Goal: Task Accomplishment & Management: Use online tool/utility

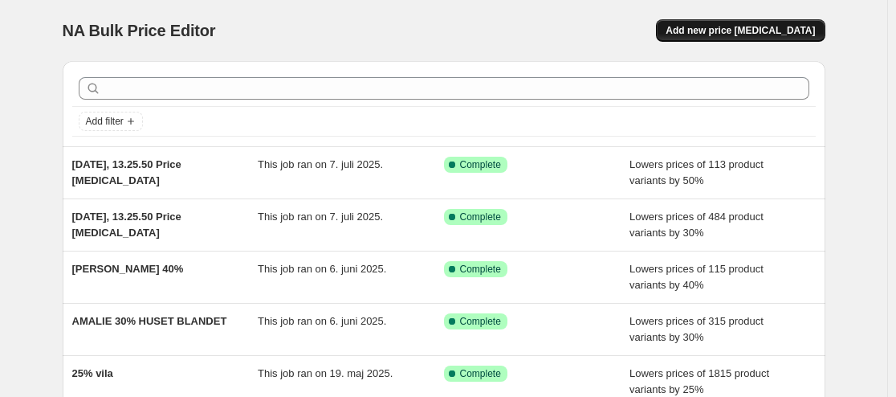
click at [726, 31] on span "Add new price change job" at bounding box center [740, 30] width 149 height 13
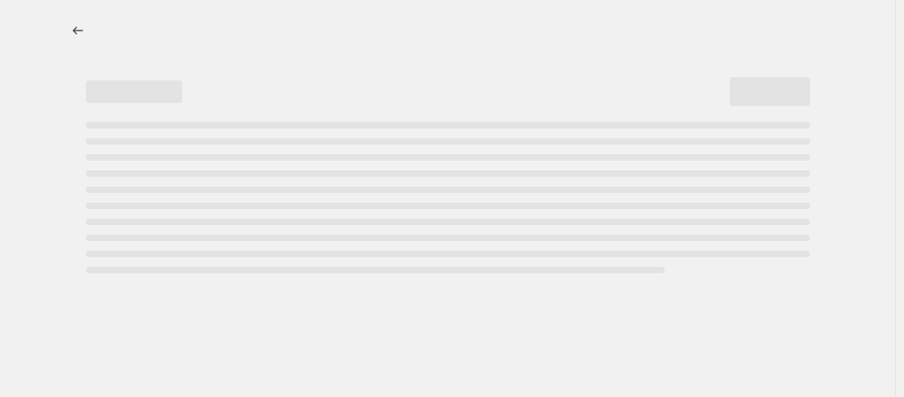
select select "percentage"
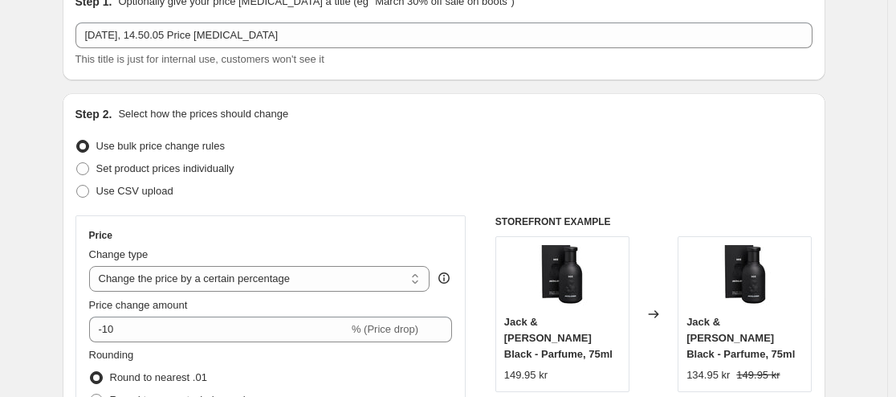
scroll to position [161, 0]
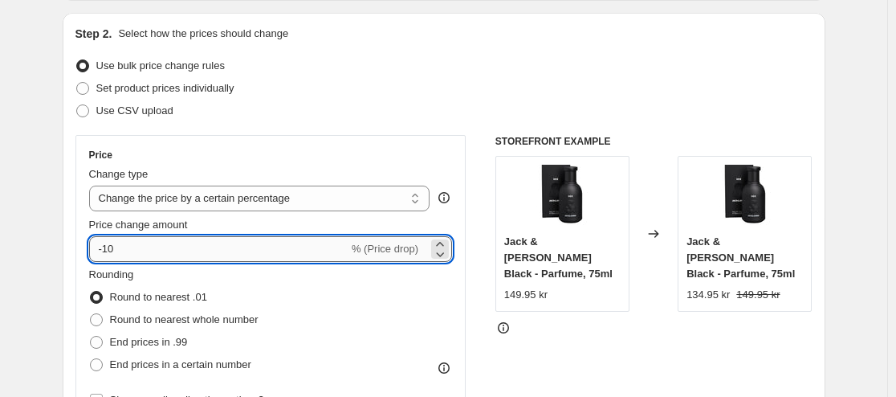
click at [332, 255] on input "-10" at bounding box center [218, 249] width 259 height 26
type input "-1"
type input "-40"
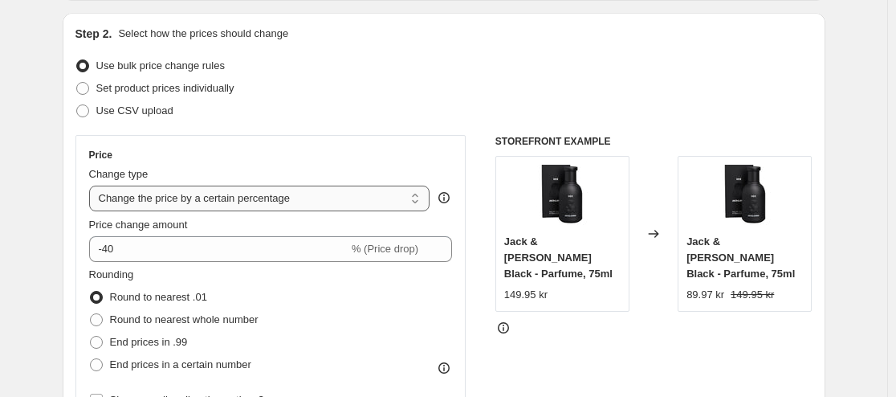
click at [307, 201] on select "Change the price to a certain amount Change the price by a certain amount Chang…" at bounding box center [259, 199] width 341 height 26
click at [354, 202] on select "Change the price to a certain amount Change the price by a certain amount Chang…" at bounding box center [259, 199] width 341 height 26
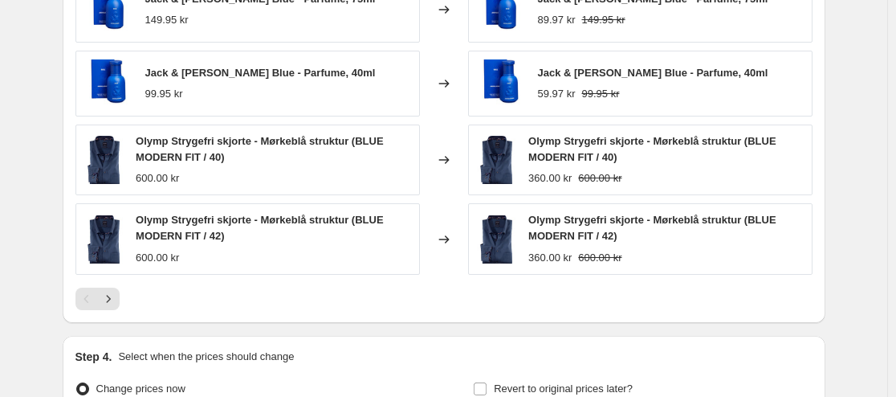
scroll to position [1124, 0]
